Goal: Find specific page/section: Find specific page/section

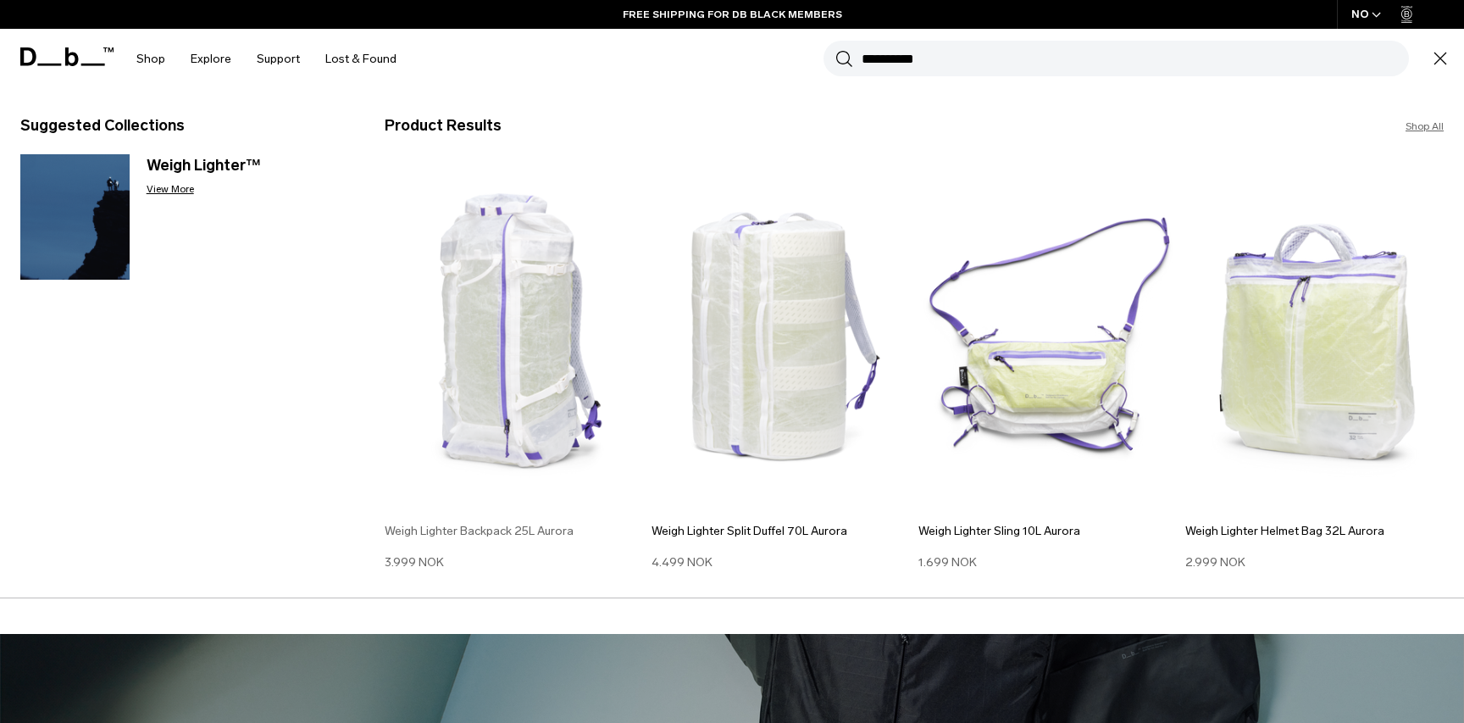
type input "**********"
click at [547, 314] on img at bounding box center [514, 338] width 258 height 348
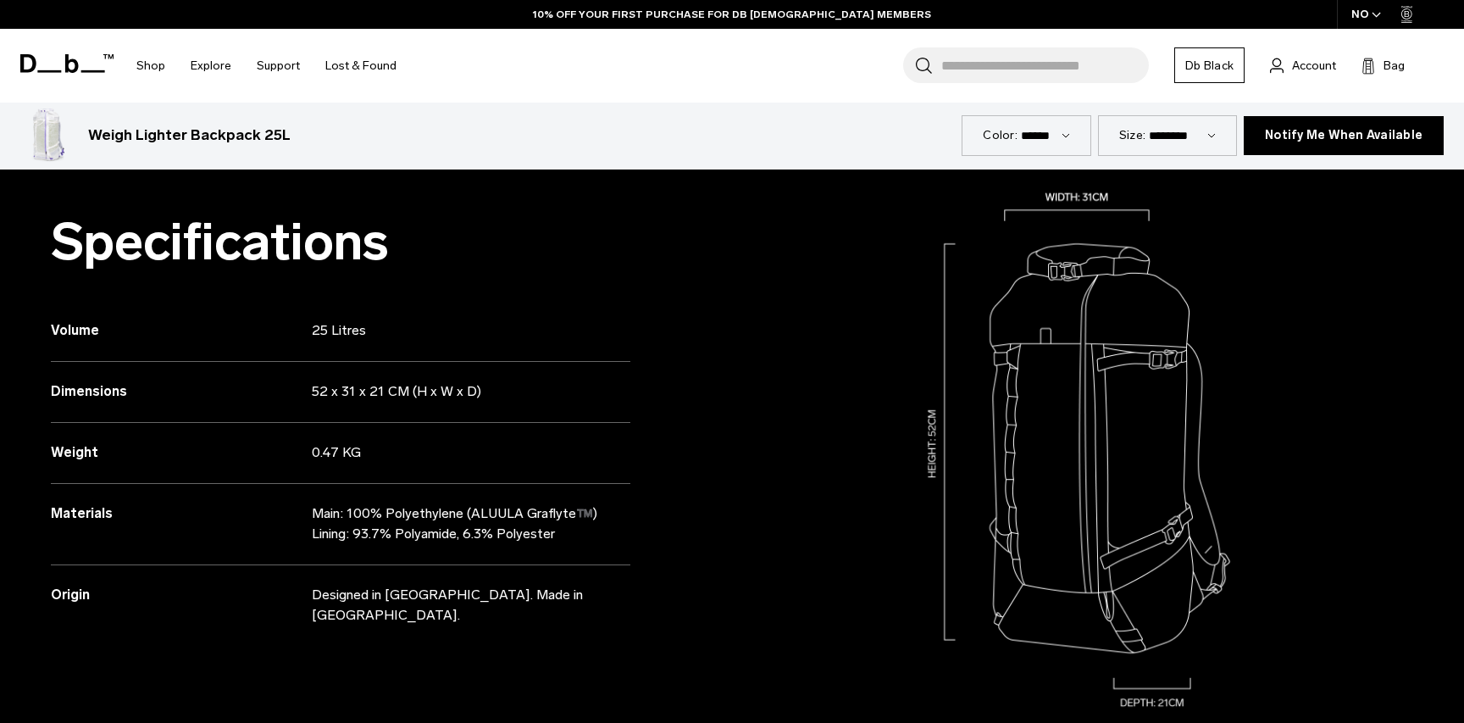
scroll to position [838, 0]
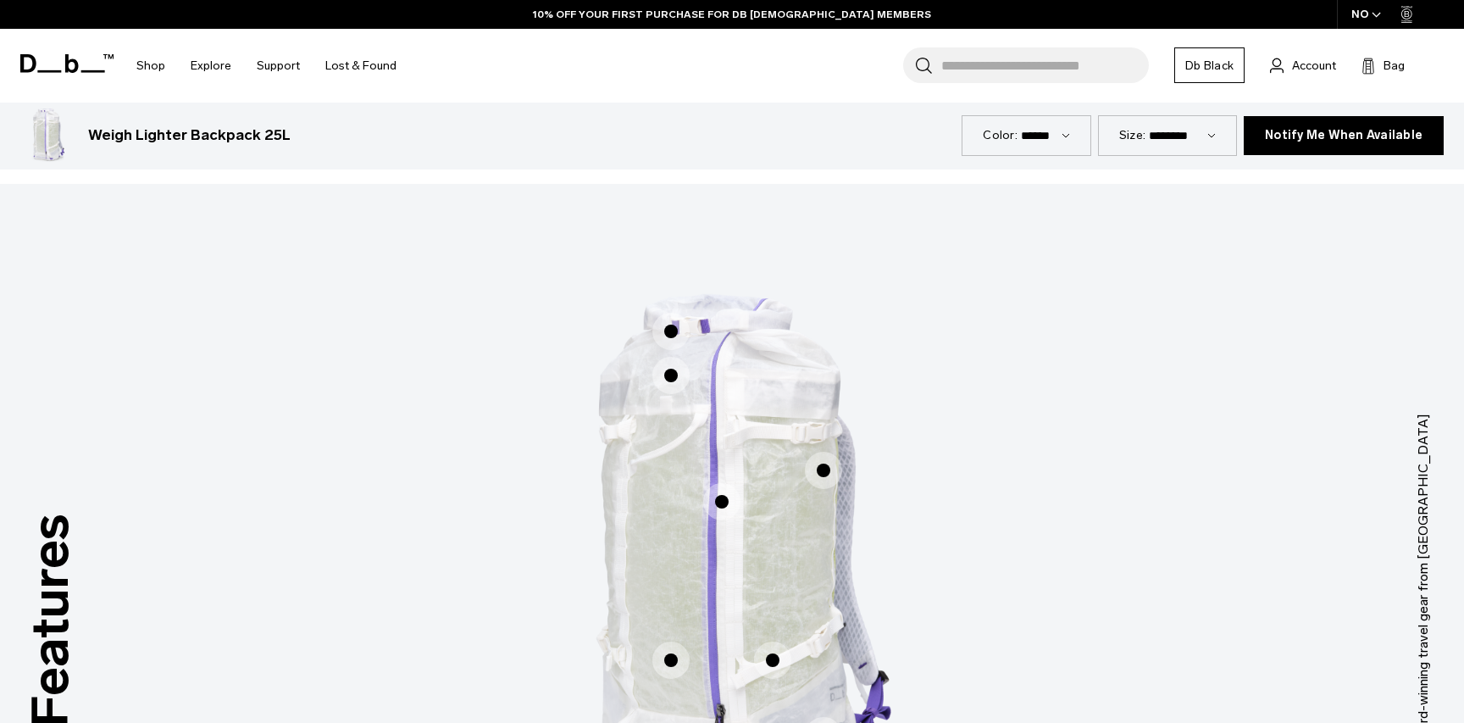
click at [106, 283] on div "Features Tap a hotspot to learn more Award-winning travel gear from Scandinavia…" at bounding box center [732, 561] width 1464 height 836
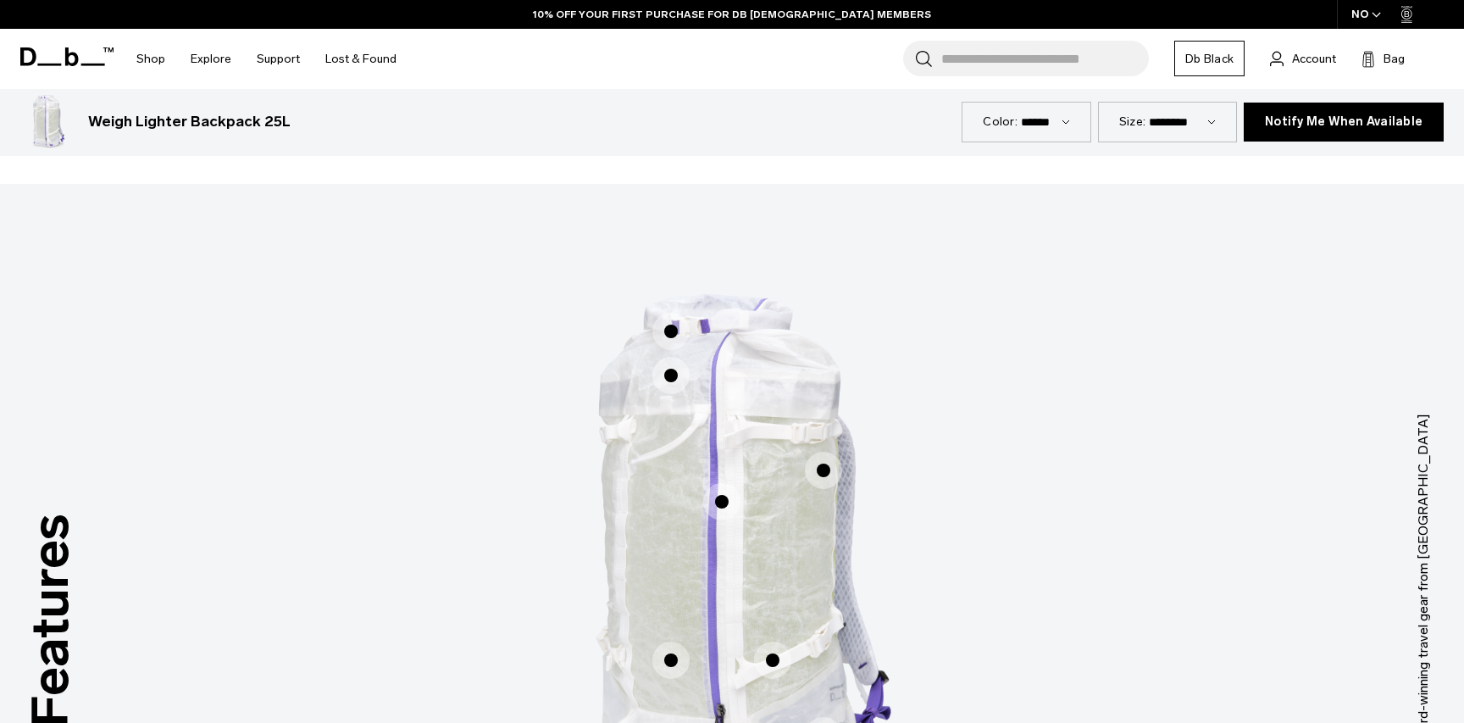
scroll to position [0, 0]
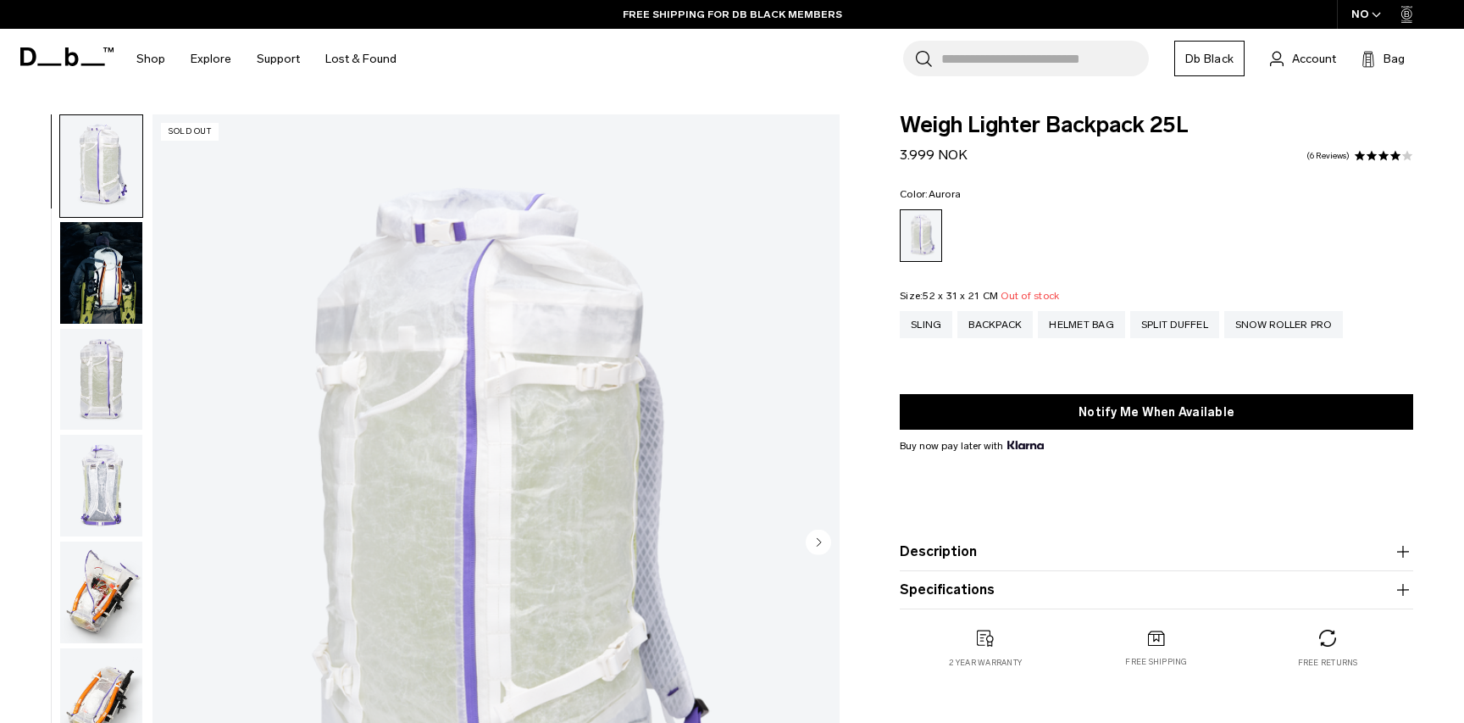
click at [119, 278] on img "button" at bounding box center [101, 273] width 82 height 102
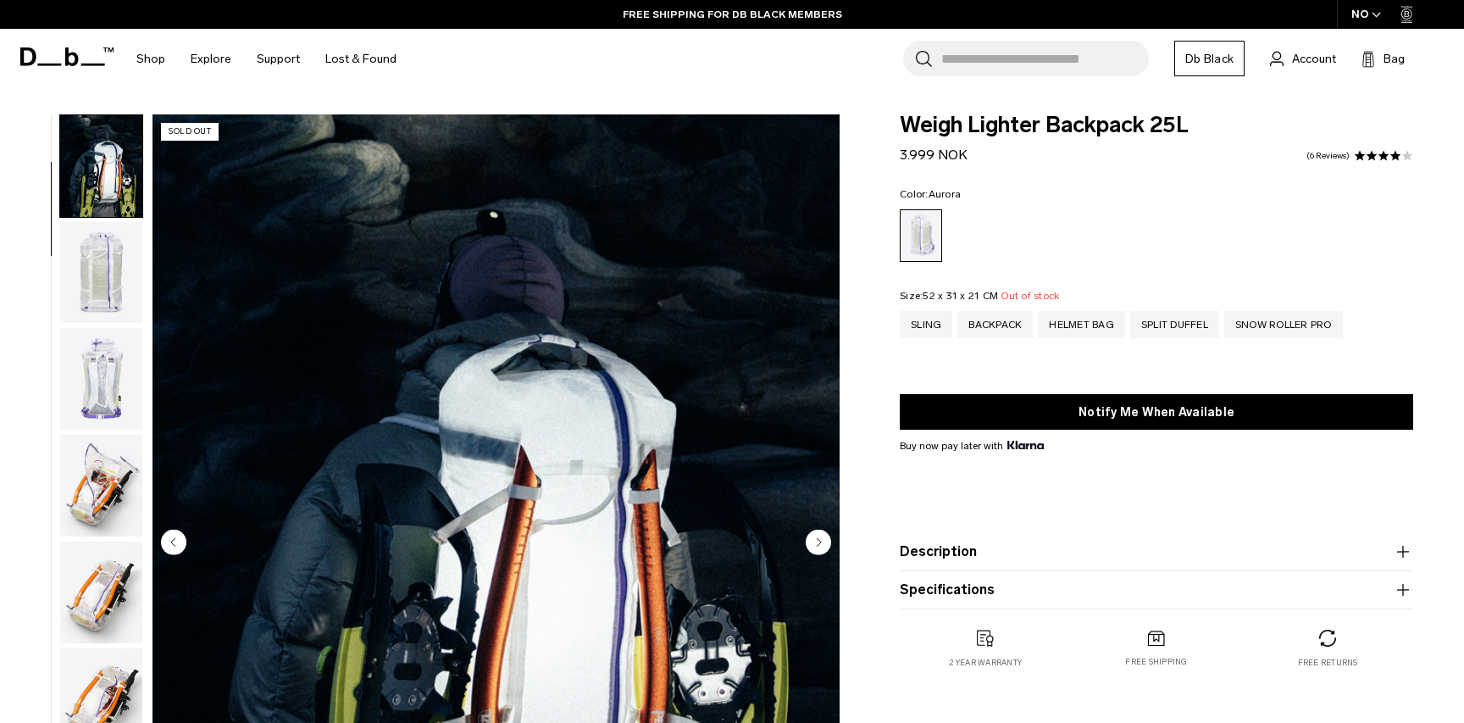
click at [110, 269] on img "button" at bounding box center [101, 273] width 82 height 102
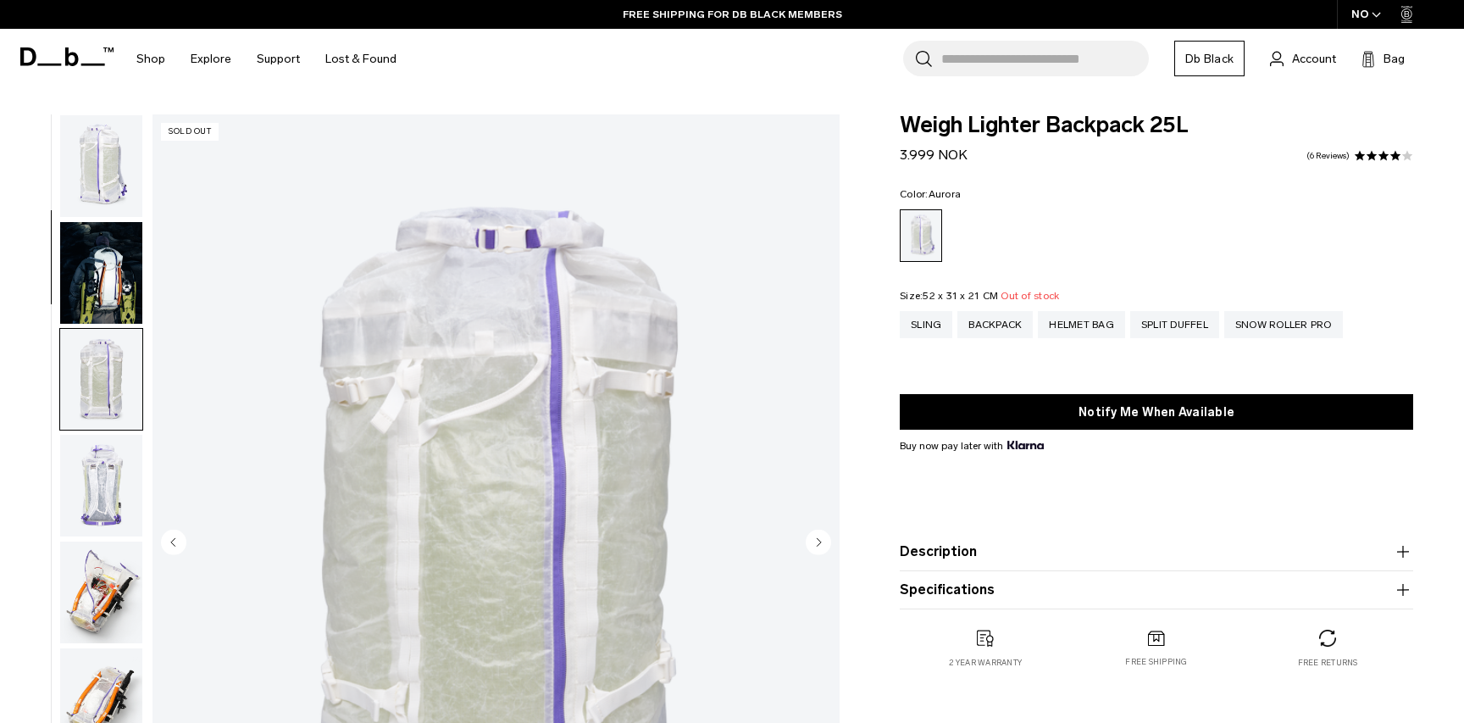
click at [108, 258] on img "button" at bounding box center [101, 273] width 82 height 102
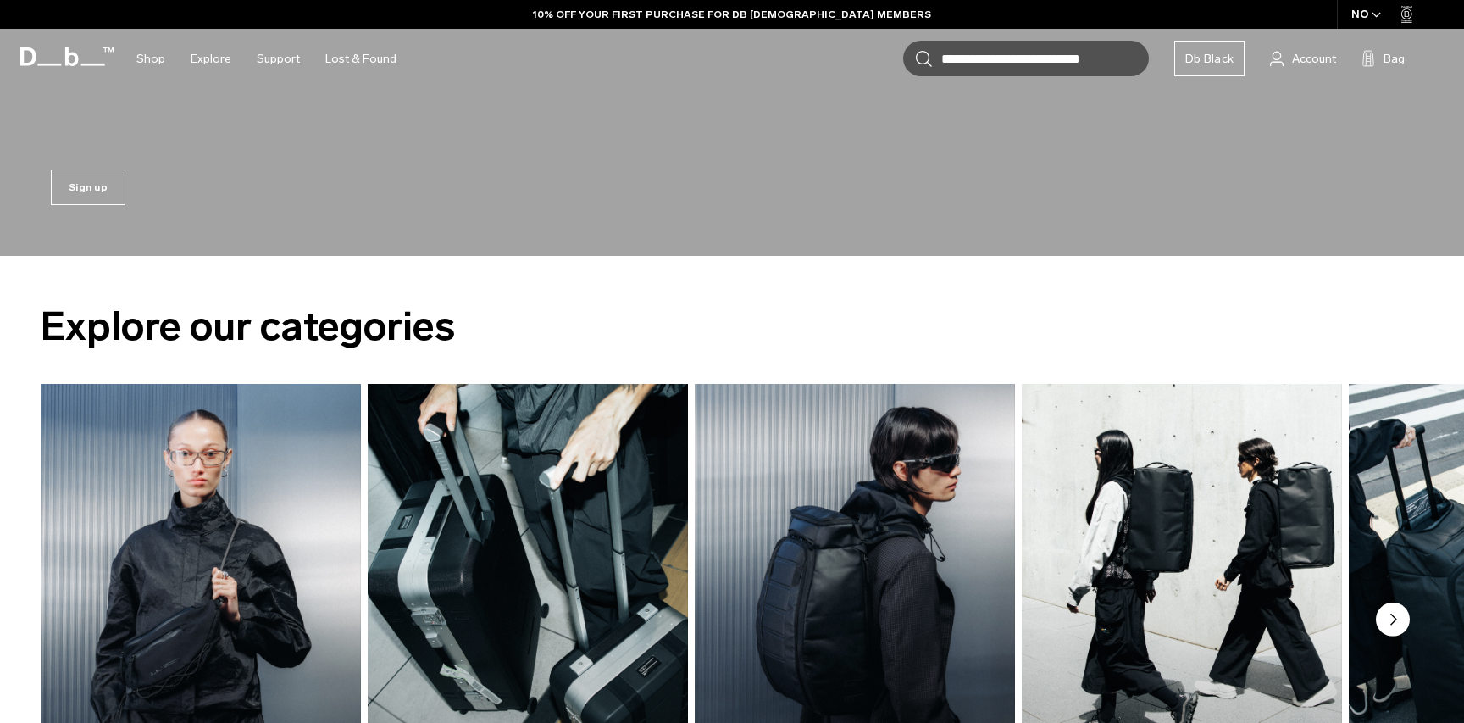
scroll to position [1883, 0]
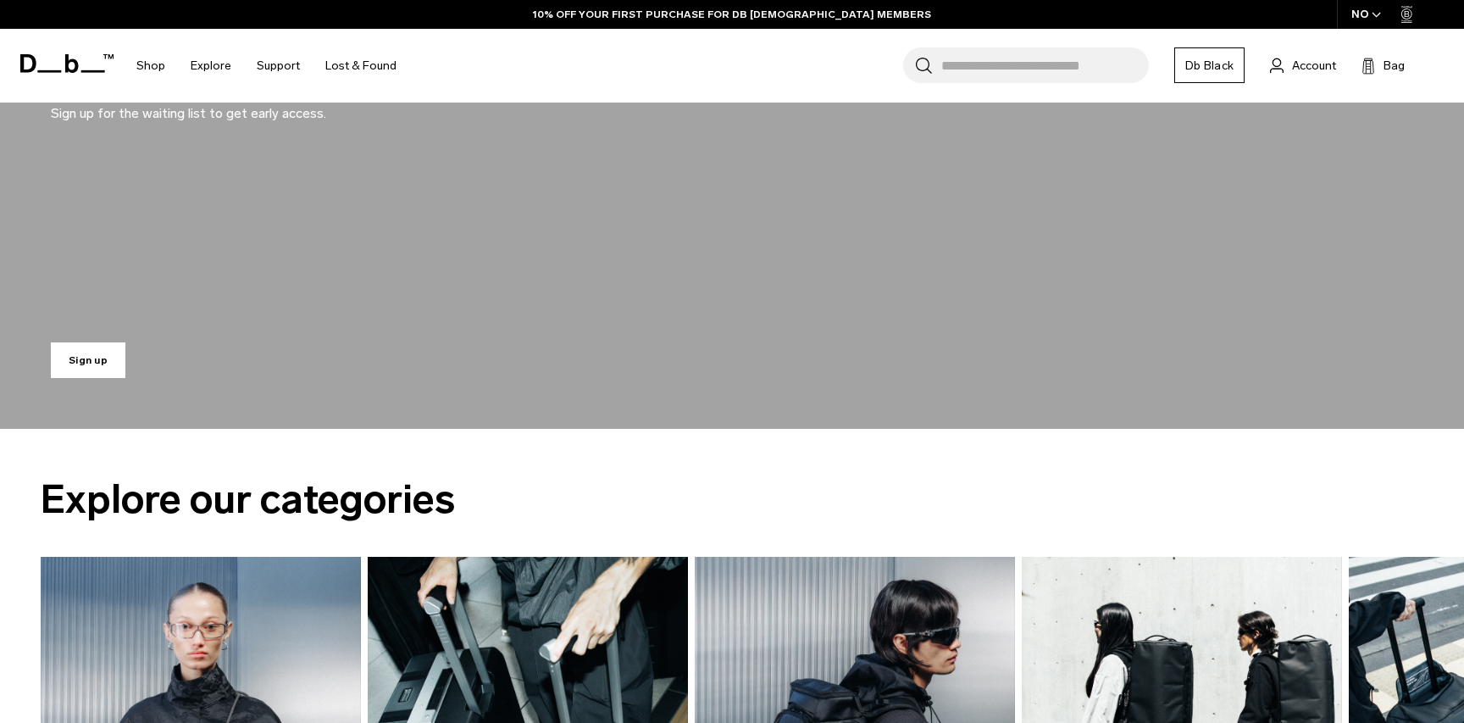
click at [98, 359] on link "Sign up" at bounding box center [88, 360] width 75 height 36
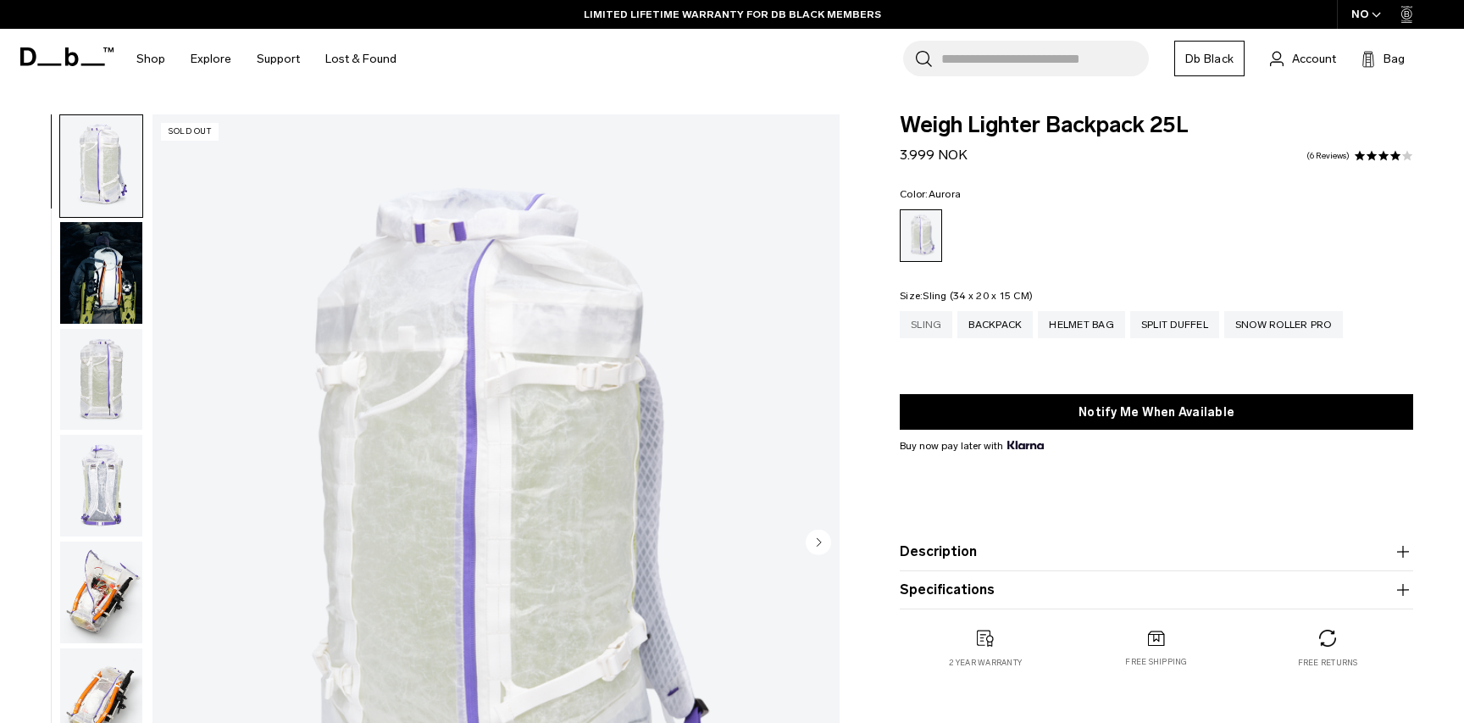
click at [926, 327] on div "Sling" at bounding box center [926, 324] width 53 height 27
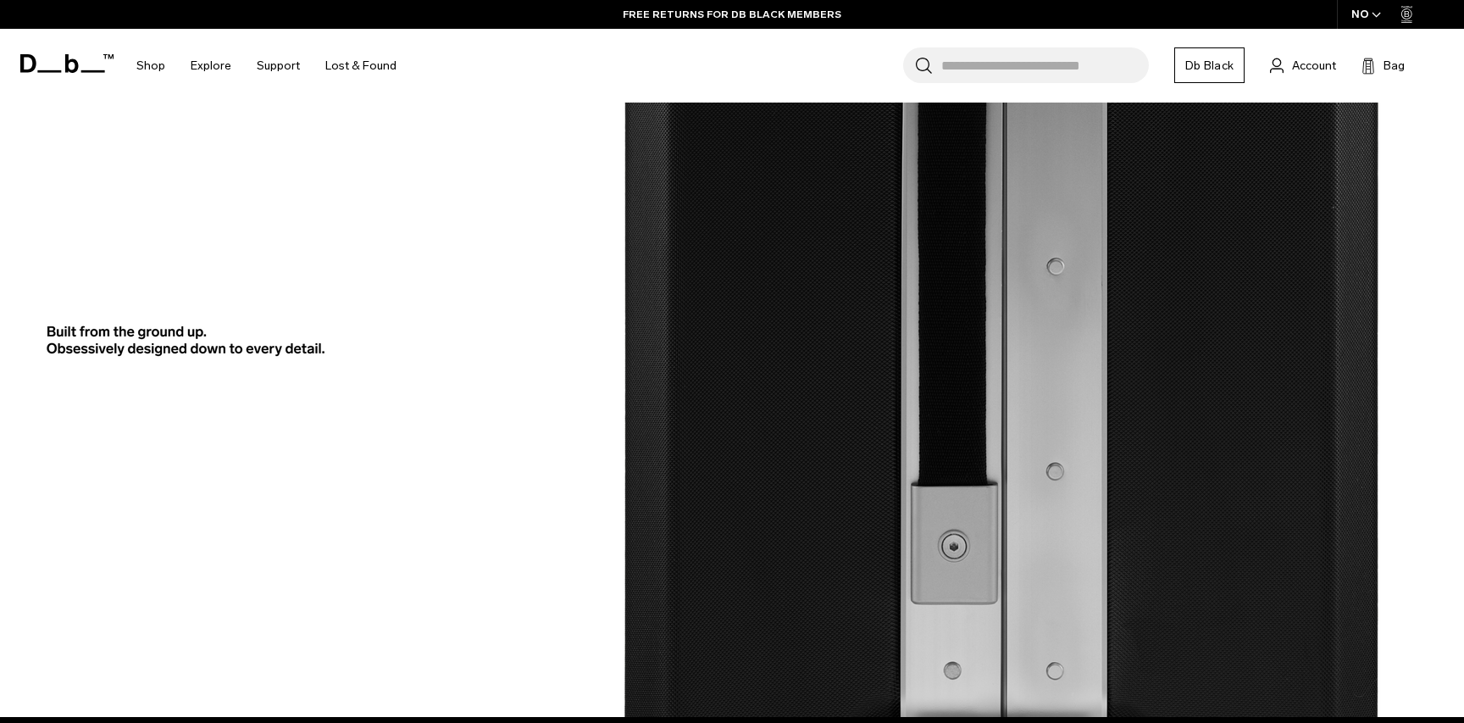
scroll to position [3075, 0]
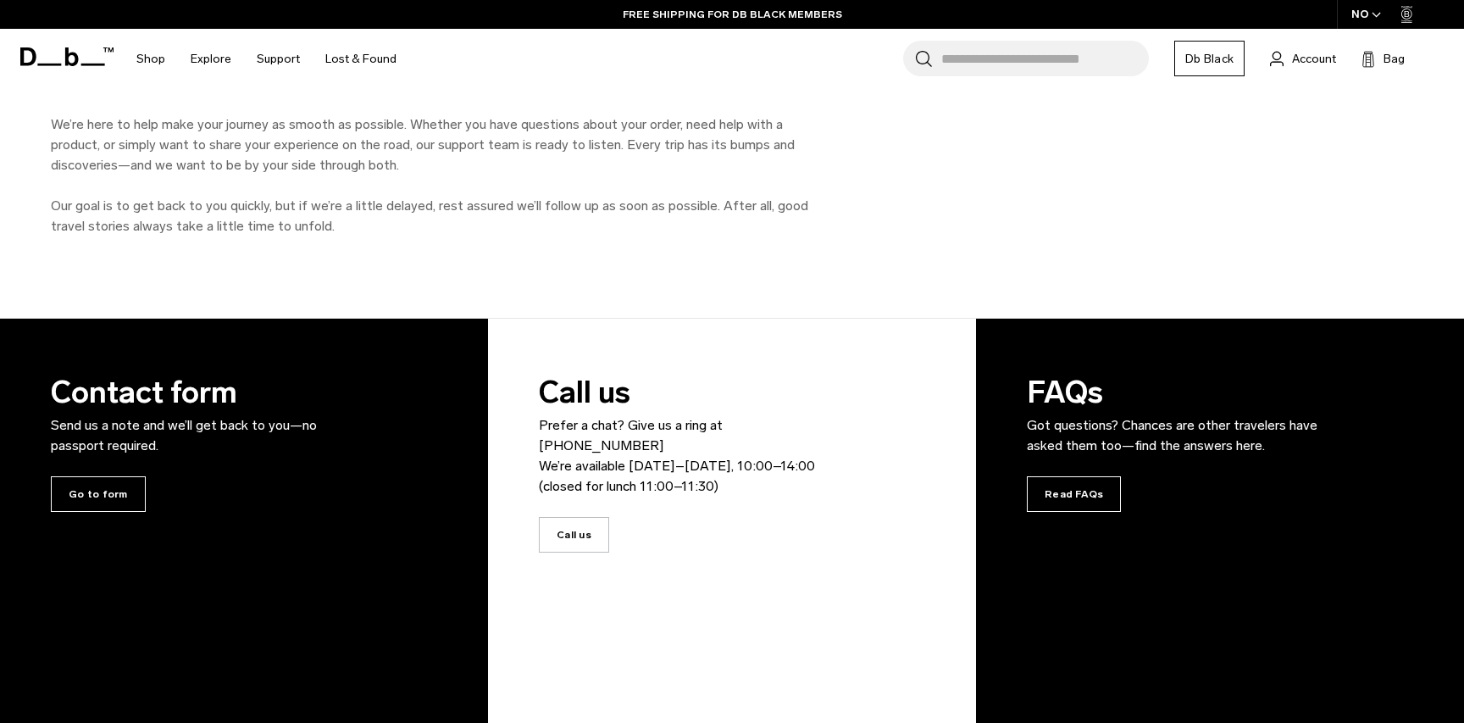
scroll to position [303, 0]
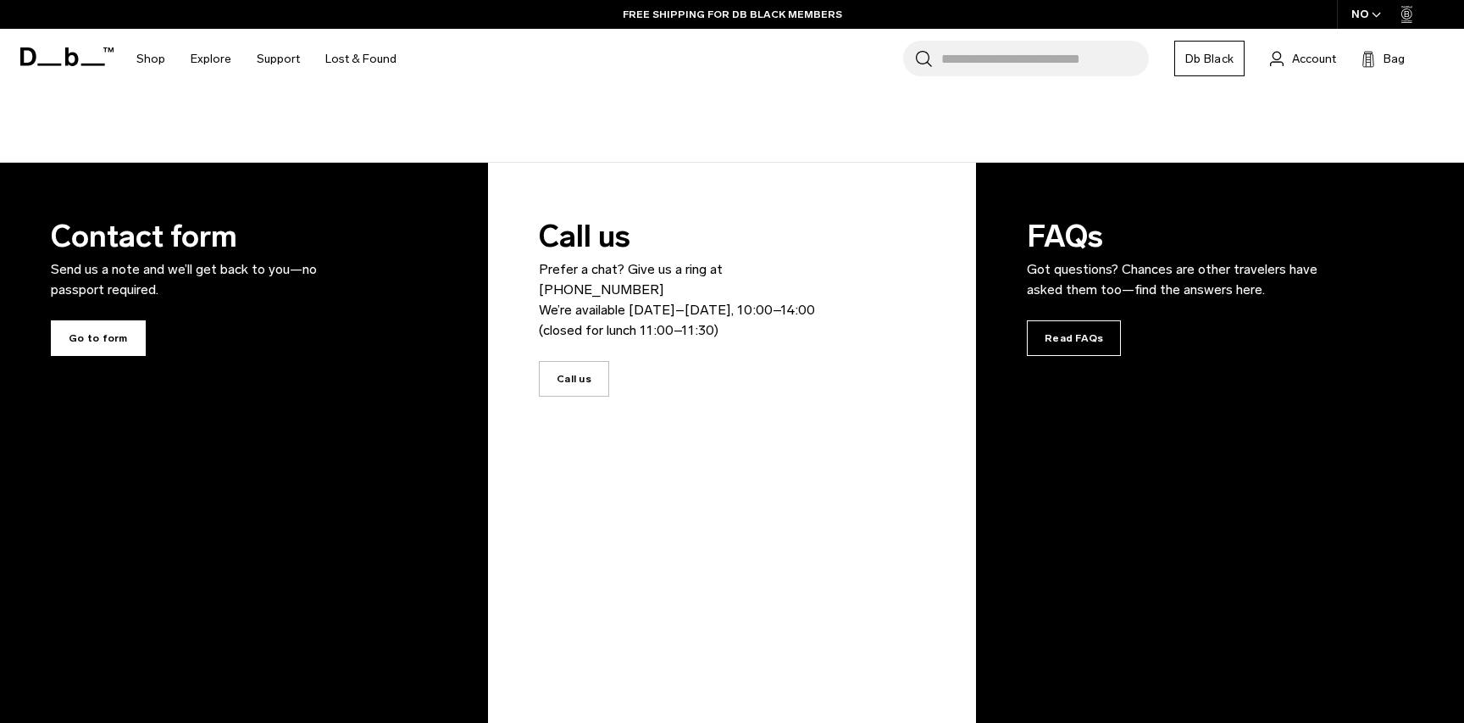
click at [108, 346] on span "Go to form" at bounding box center [98, 338] width 95 height 36
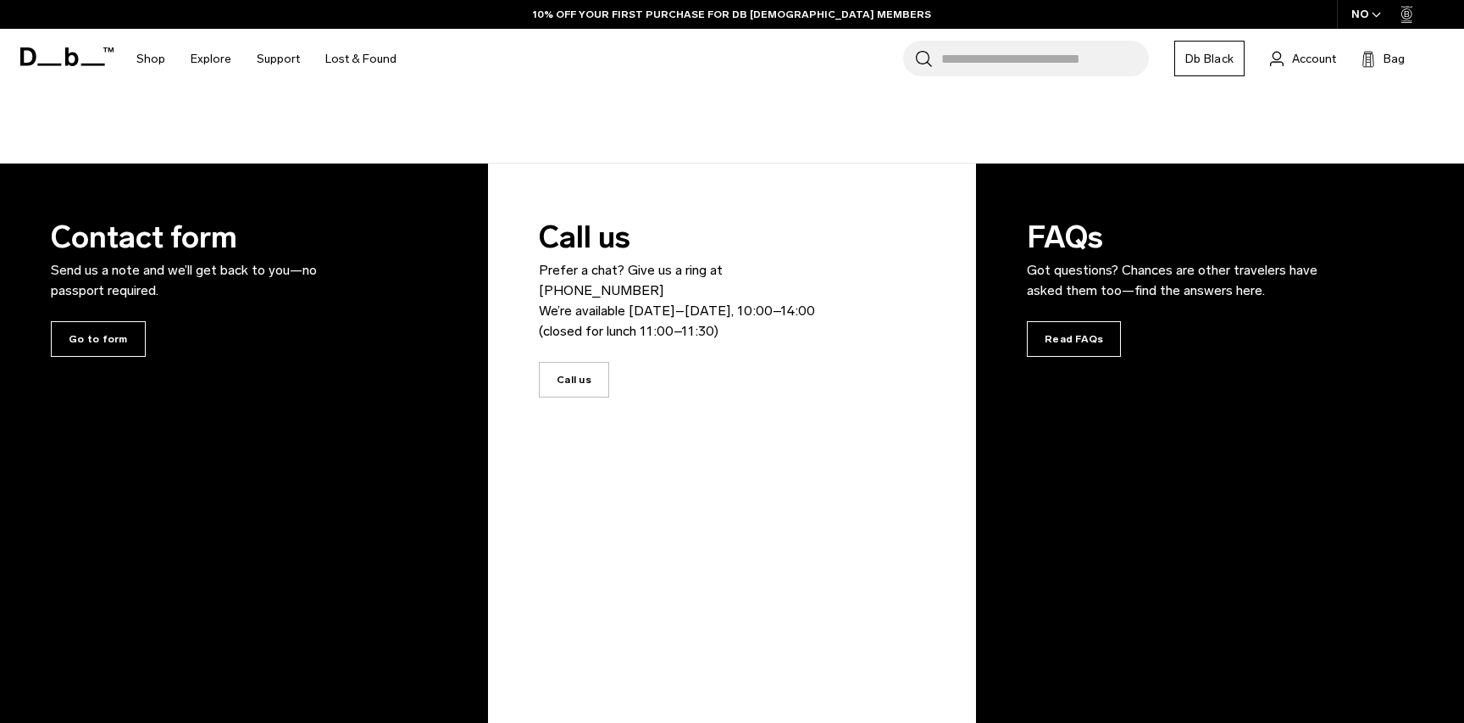
scroll to position [303, 0]
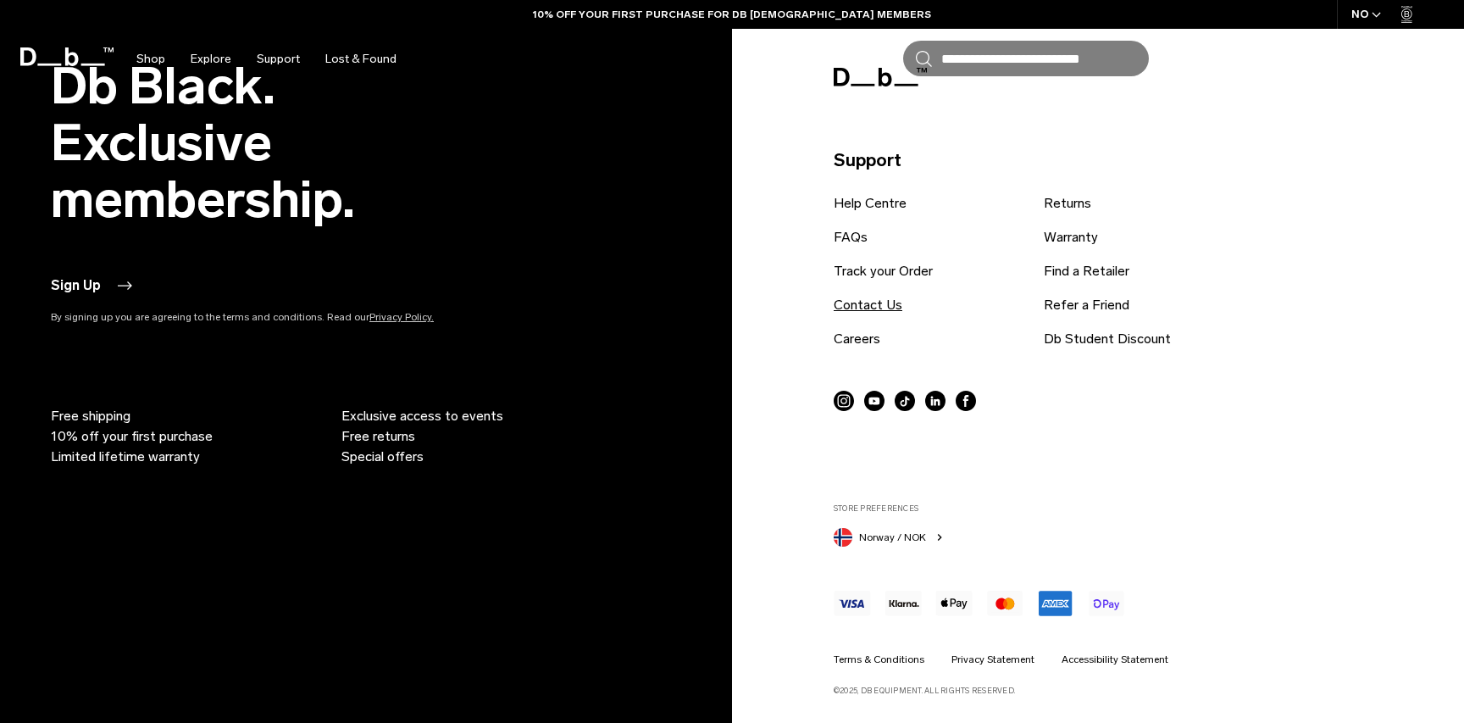
click at [851, 301] on link "Contact Us" at bounding box center [868, 305] width 69 height 20
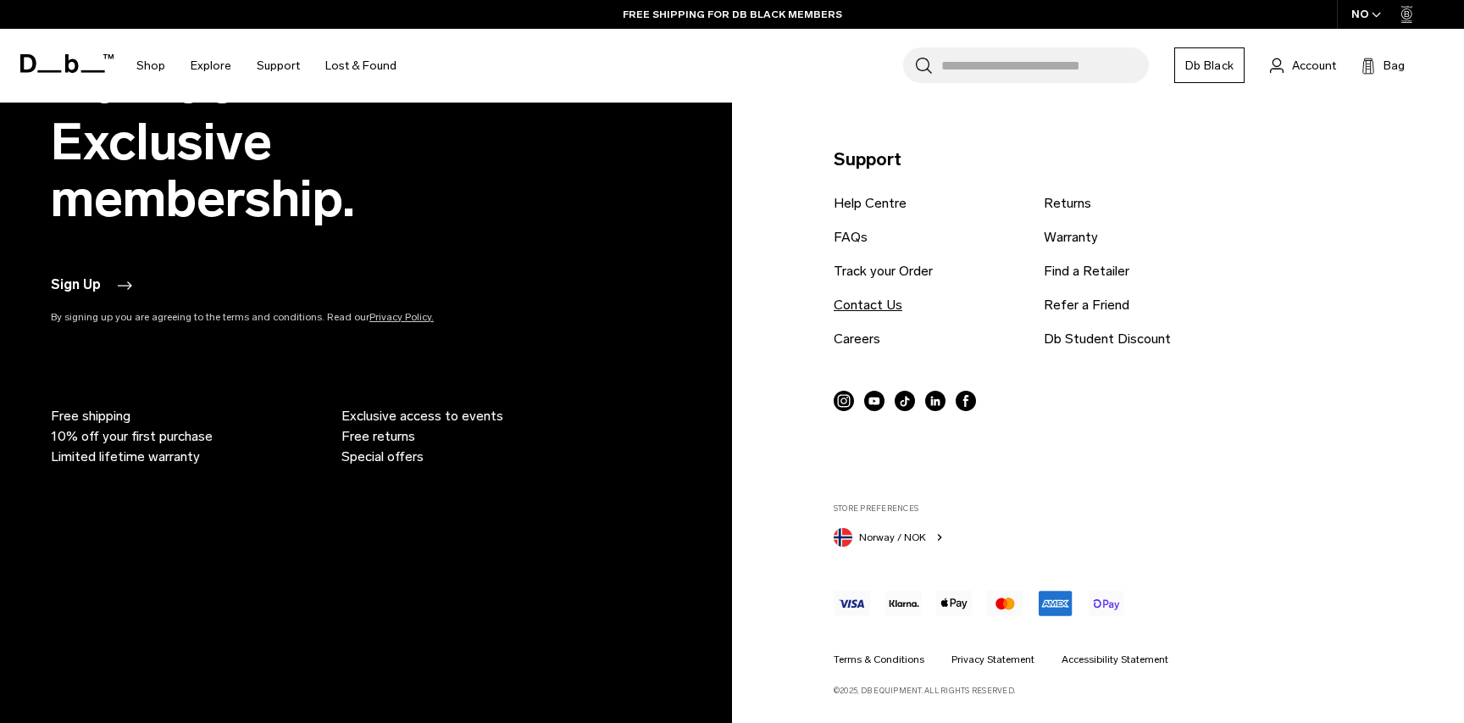
click at [880, 304] on link "Contact Us" at bounding box center [868, 305] width 69 height 20
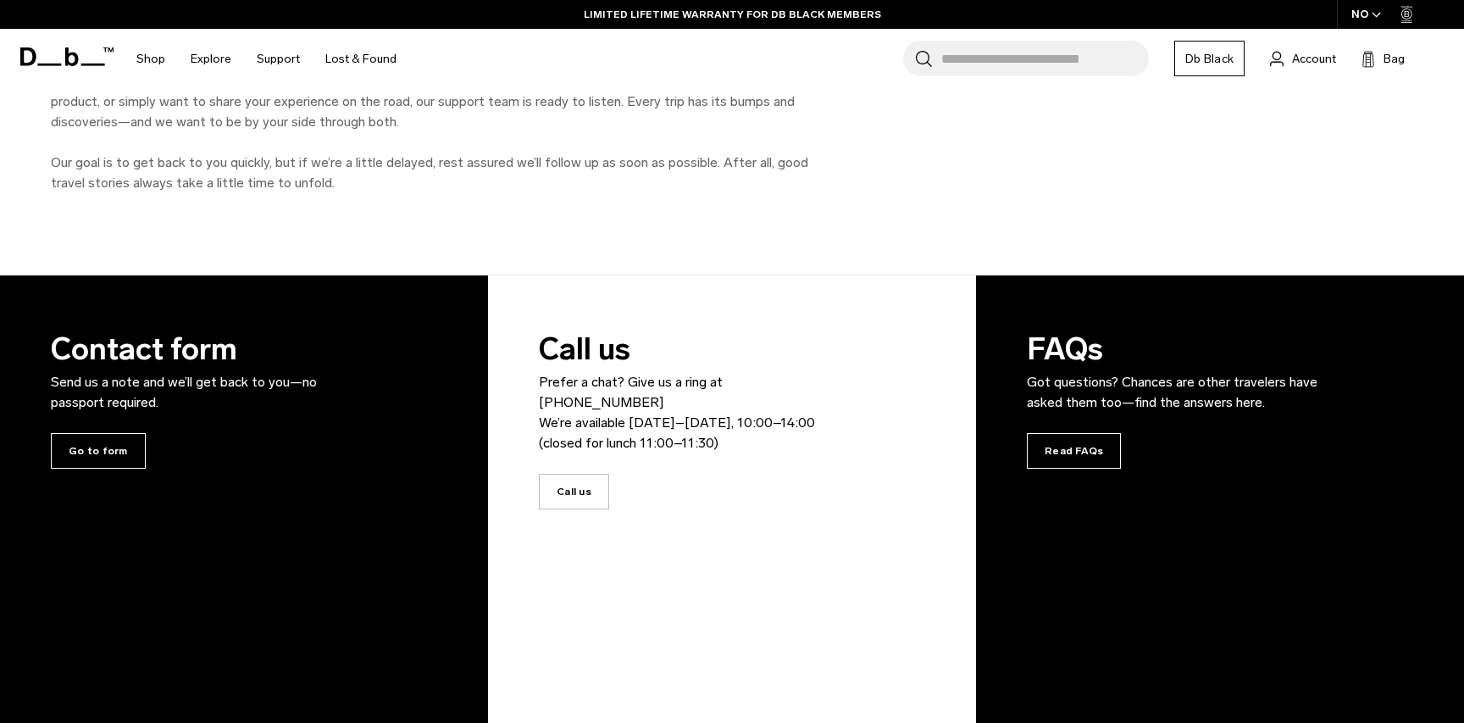
scroll to position [110, 0]
